Goal: Navigation & Orientation: Find specific page/section

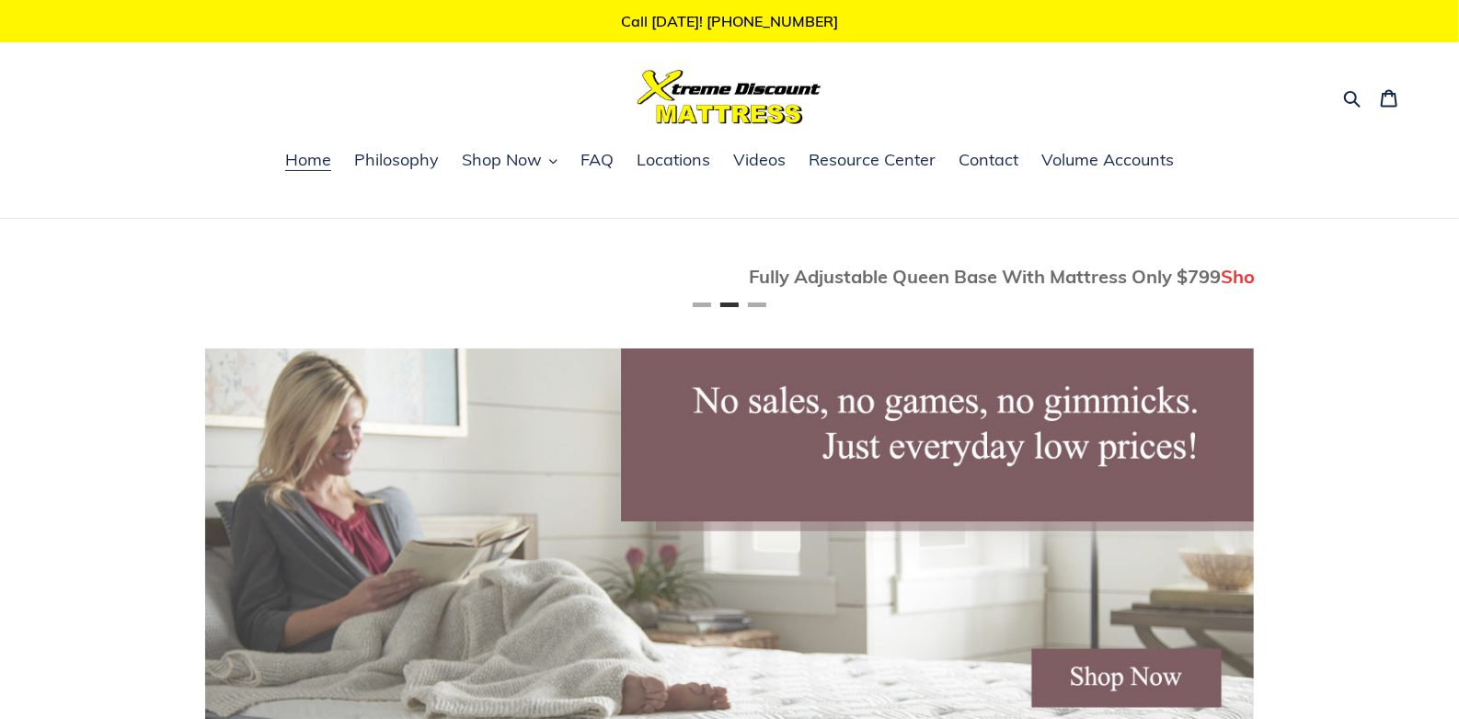
scroll to position [0, 1049]
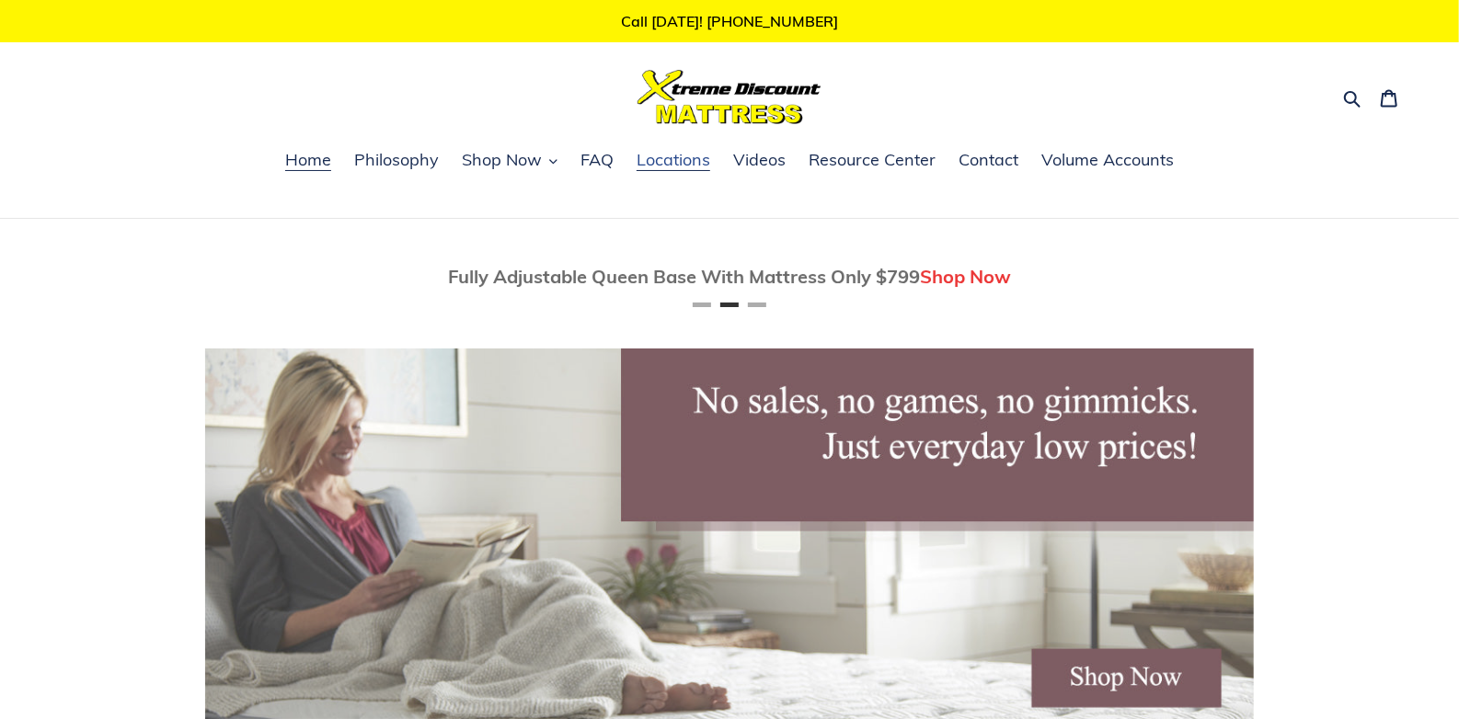
click at [683, 161] on span "Locations" at bounding box center [674, 160] width 74 height 22
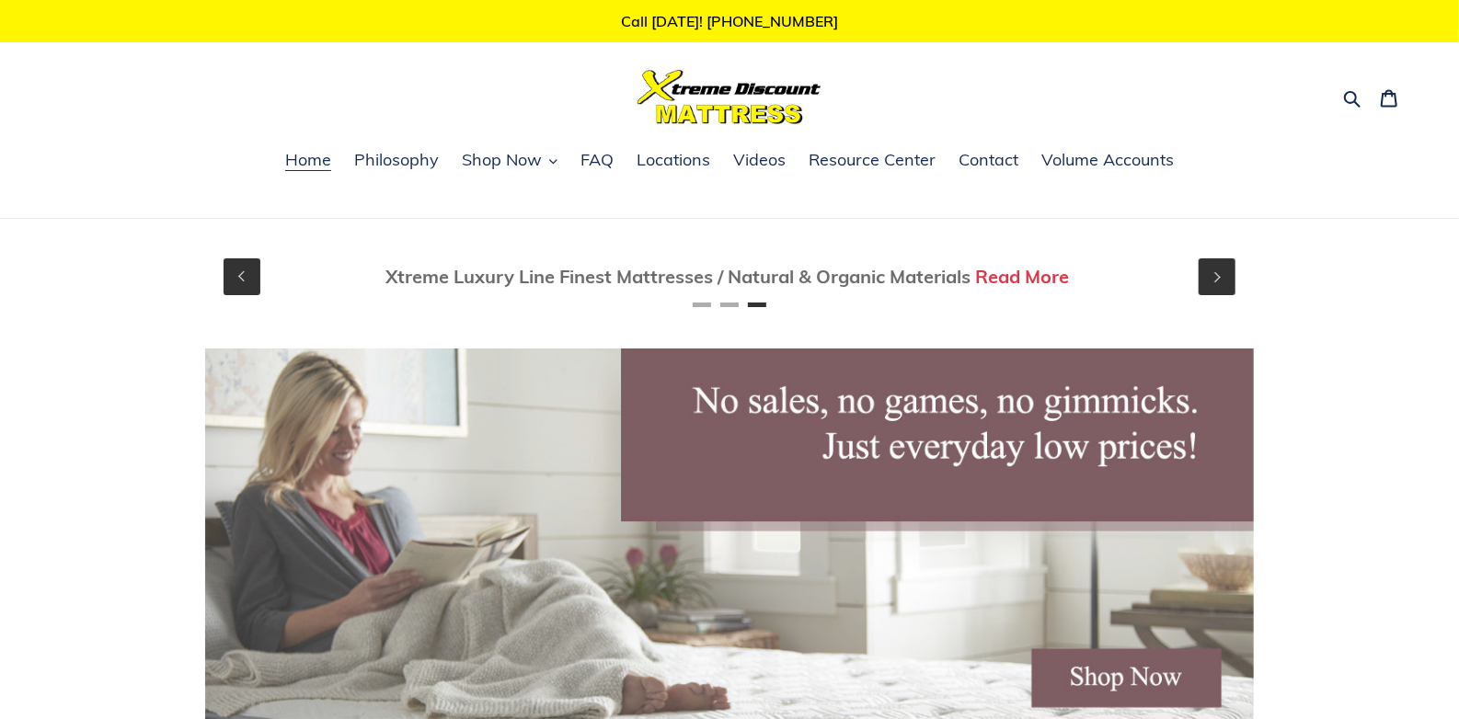
scroll to position [0, 2097]
click at [553, 163] on icon "button" at bounding box center [553, 161] width 8 height 8
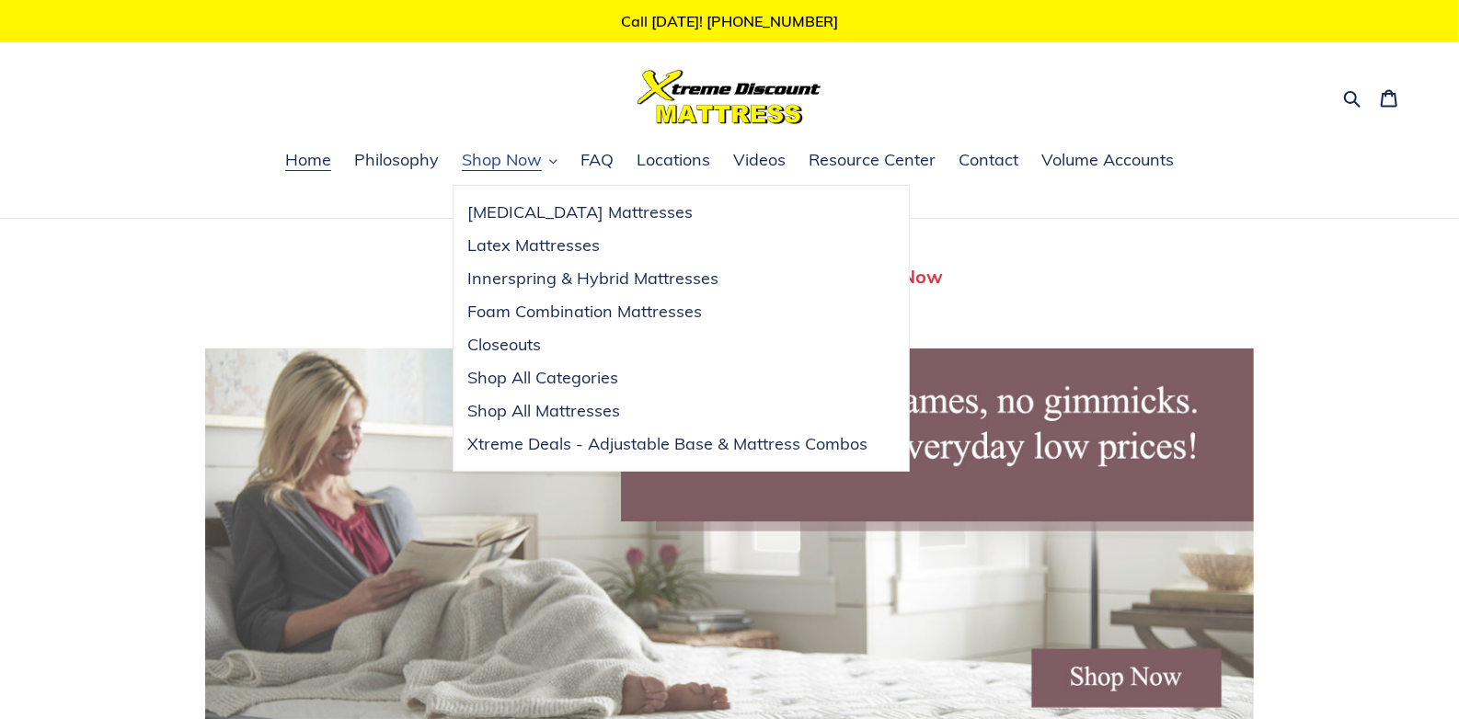
scroll to position [0, 0]
click at [548, 281] on span "Innerspring & Hybrid Mattresses" at bounding box center [592, 279] width 251 height 22
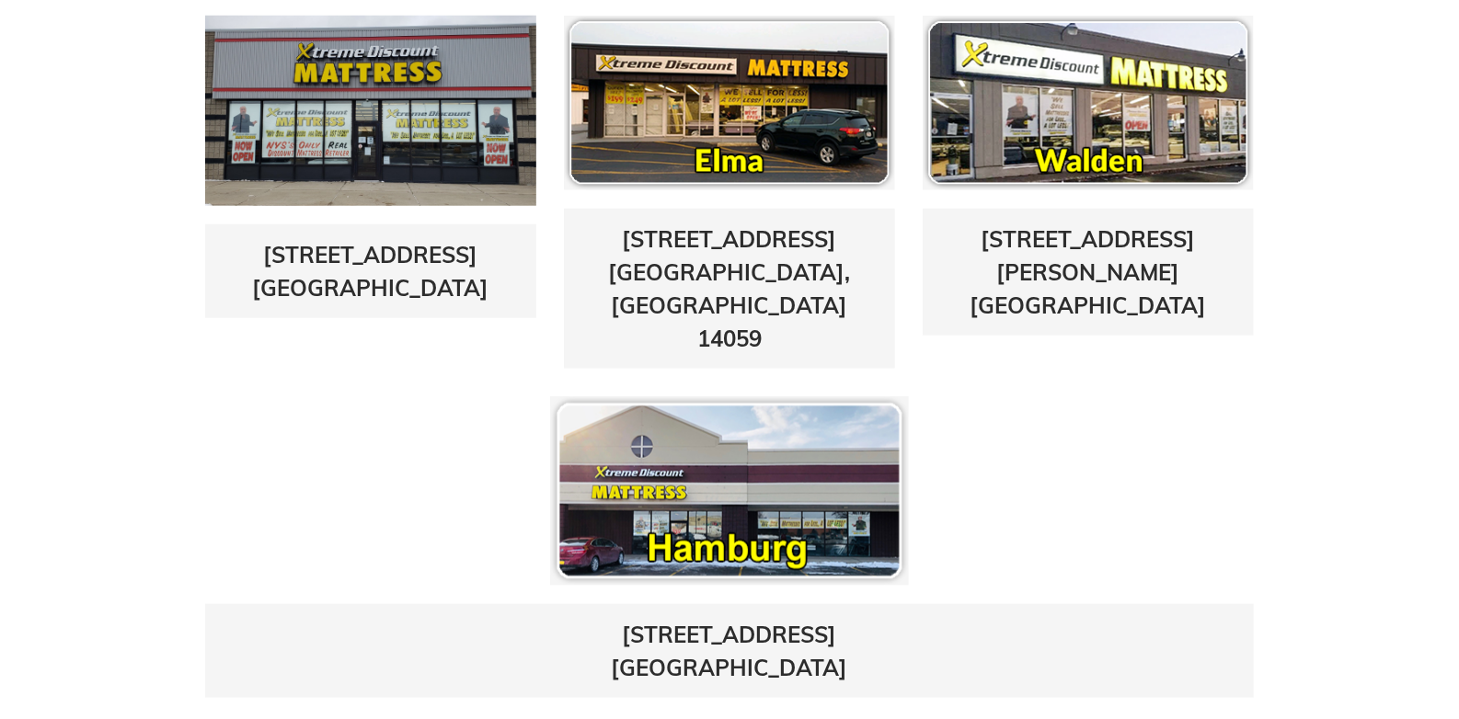
scroll to position [936, 0]
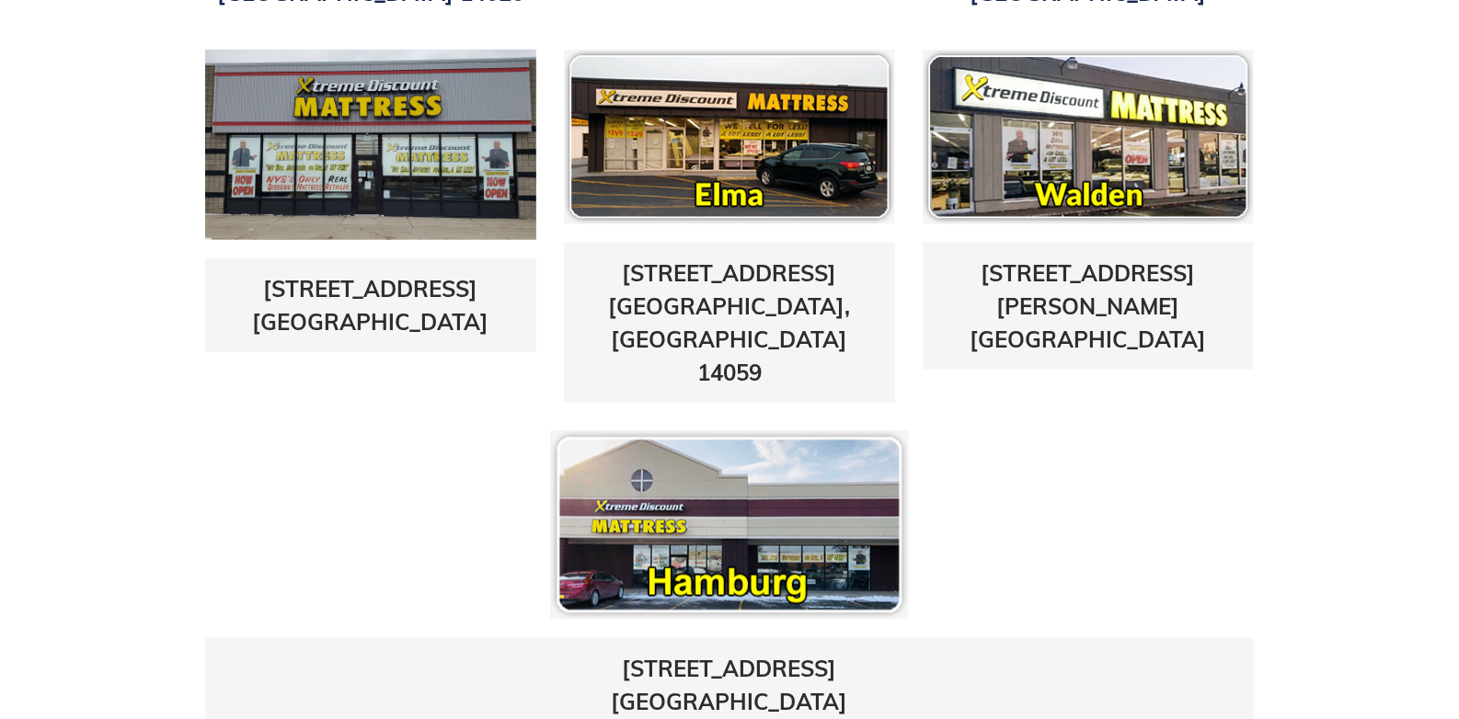
click at [1099, 156] on img at bounding box center [1088, 137] width 331 height 175
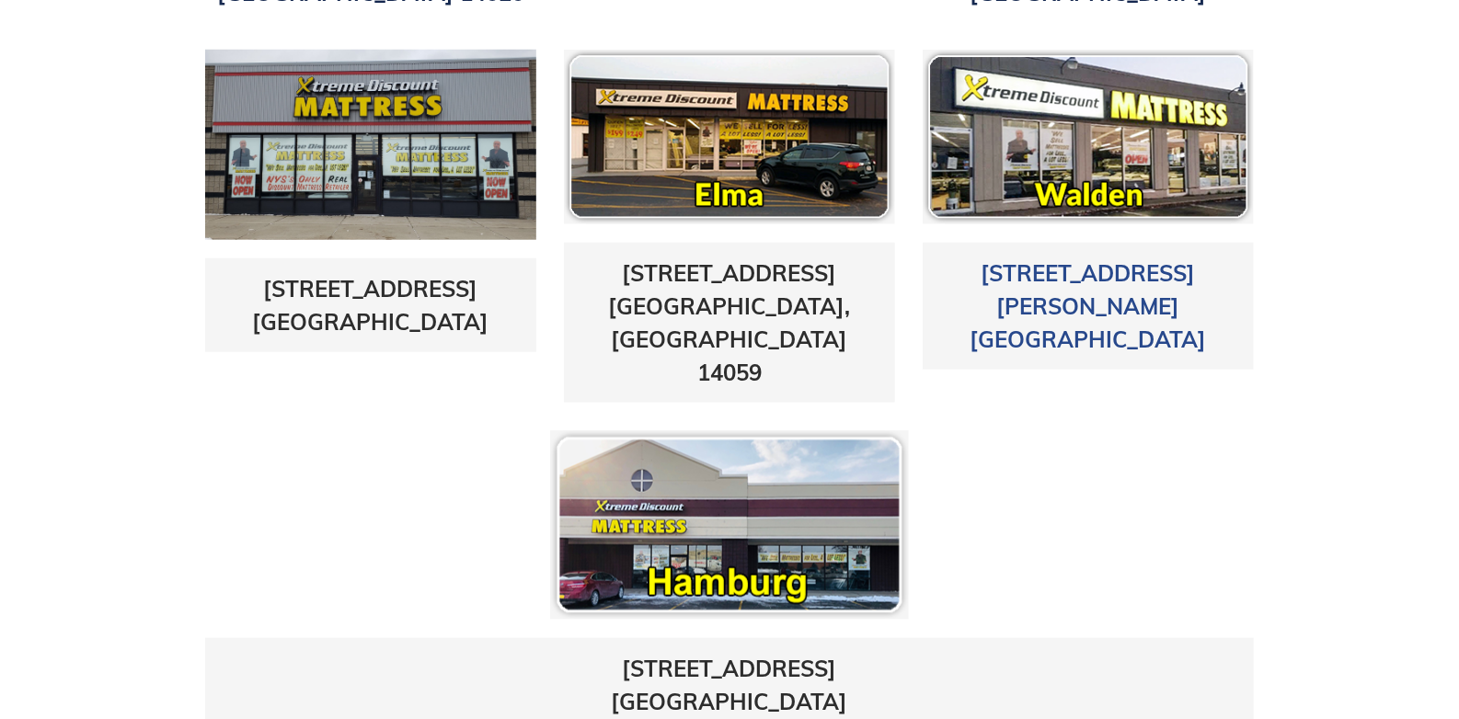
click at [1070, 270] on link "1625 Walden Ave. Cheektowaga, NY 14225" at bounding box center [1089, 306] width 236 height 94
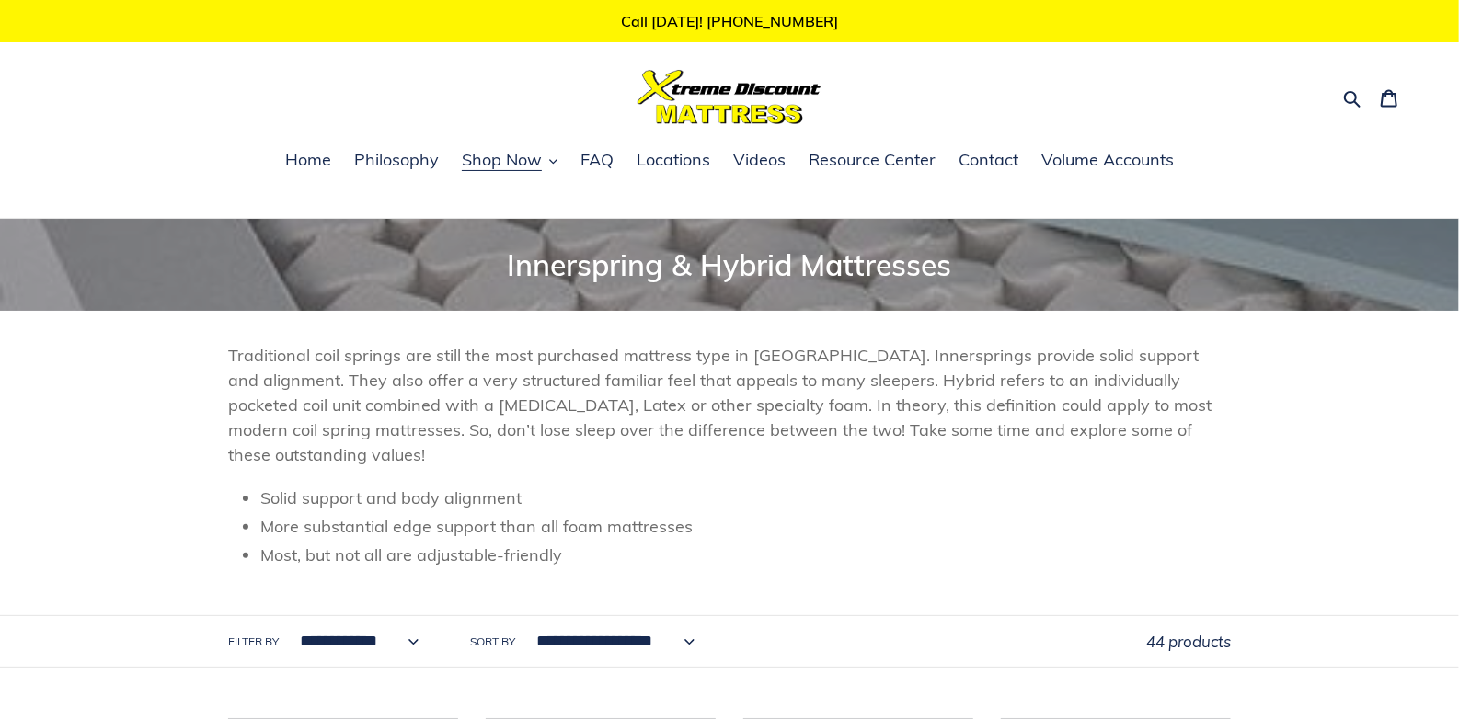
click at [153, 410] on header "Collection: Innerspring & Hybrid Mattresses Traditional coil springs are still …" at bounding box center [729, 443] width 1459 height 449
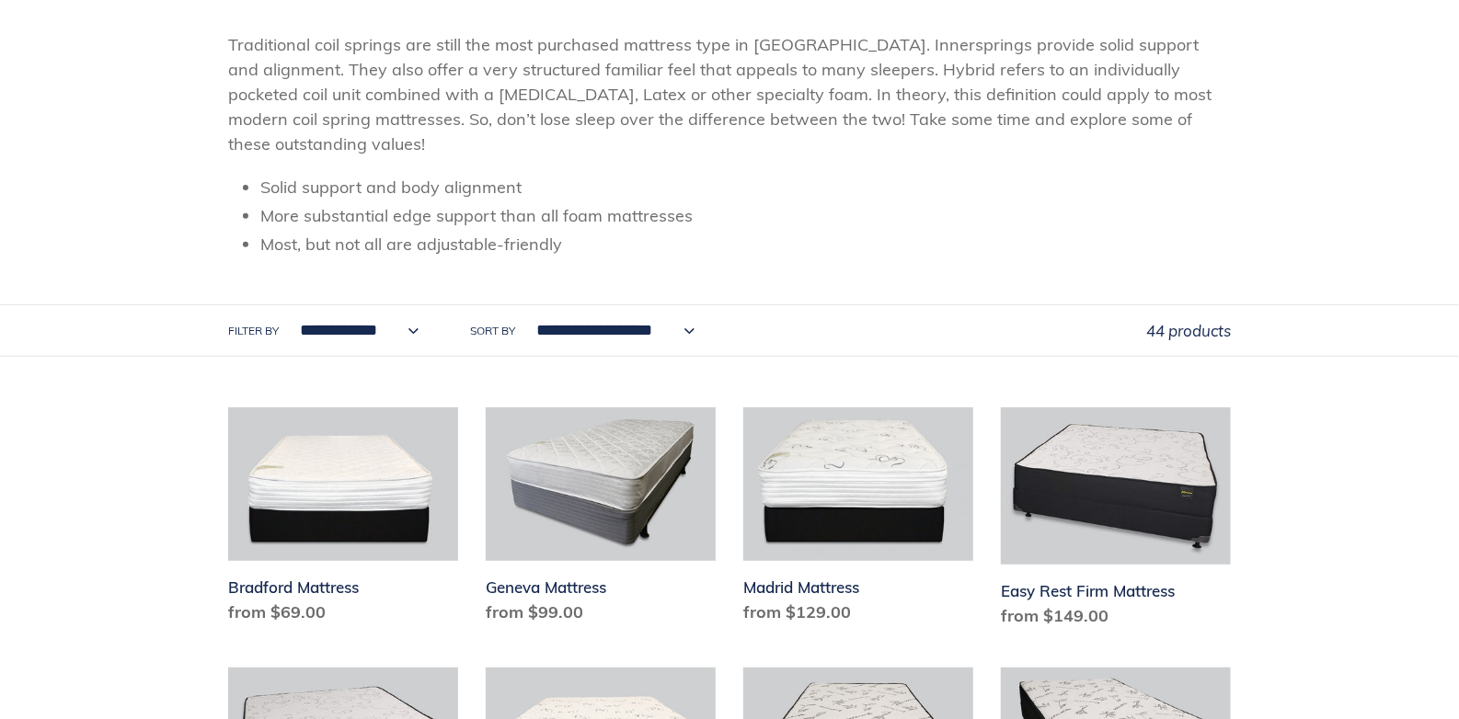
scroll to position [367, 0]
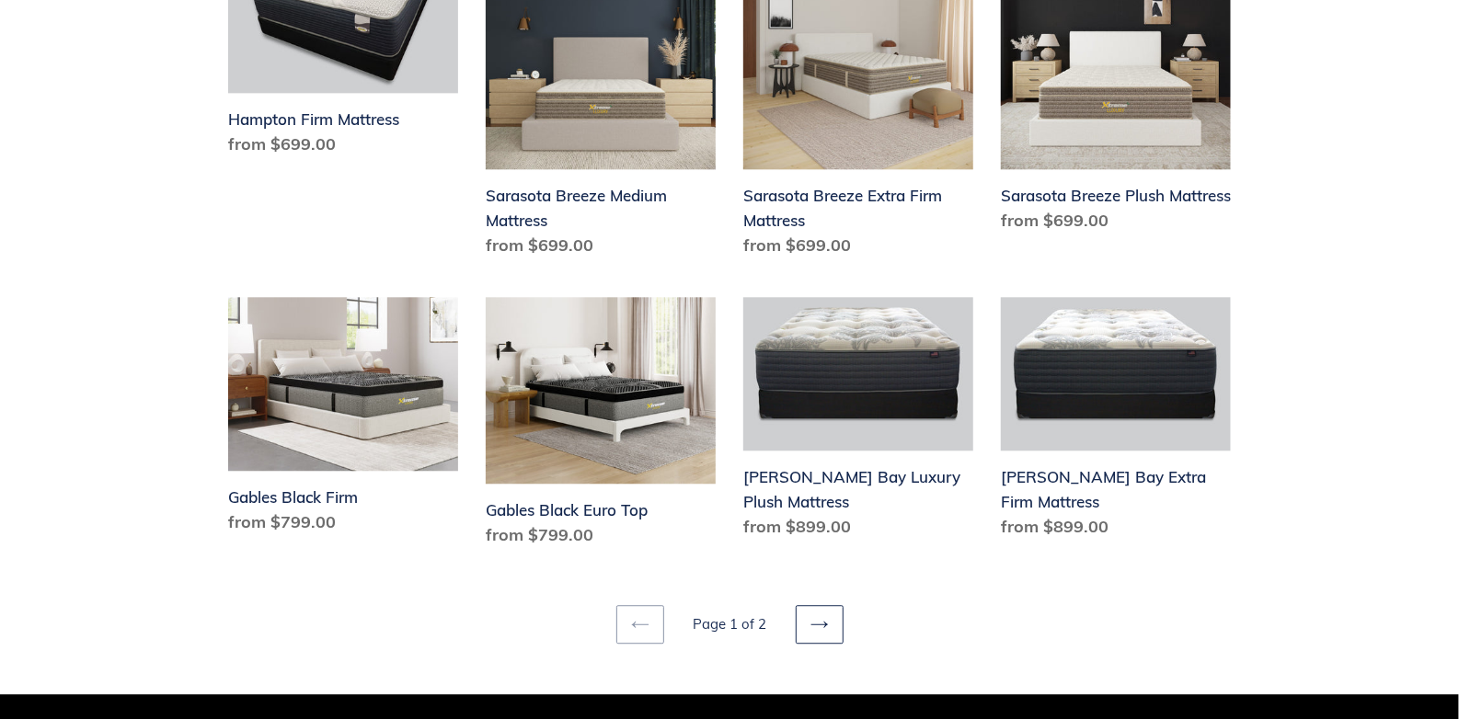
scroll to position [2508, 0]
